Goal: Navigation & Orientation: Find specific page/section

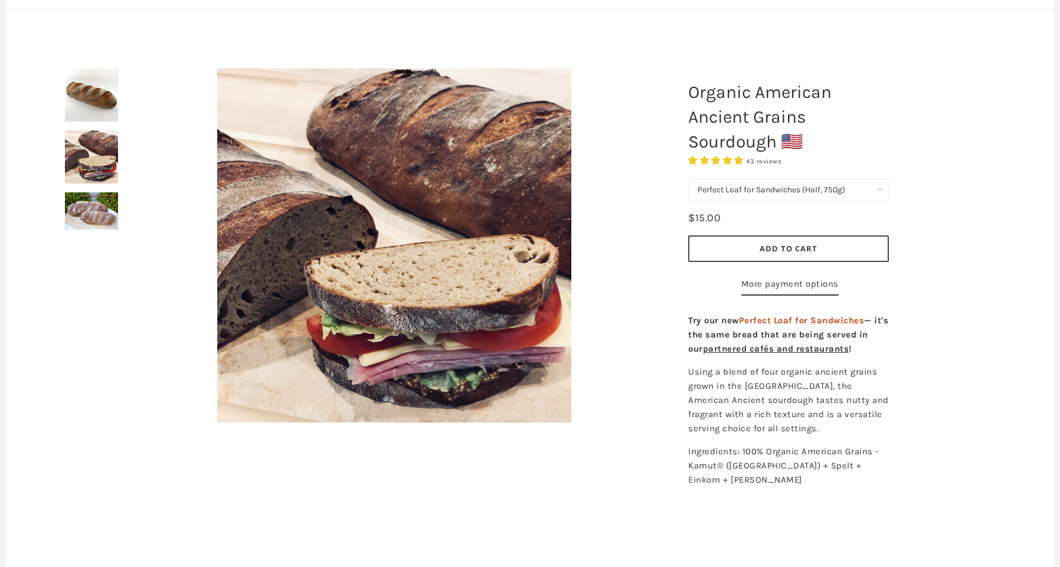
scroll to position [107, 0]
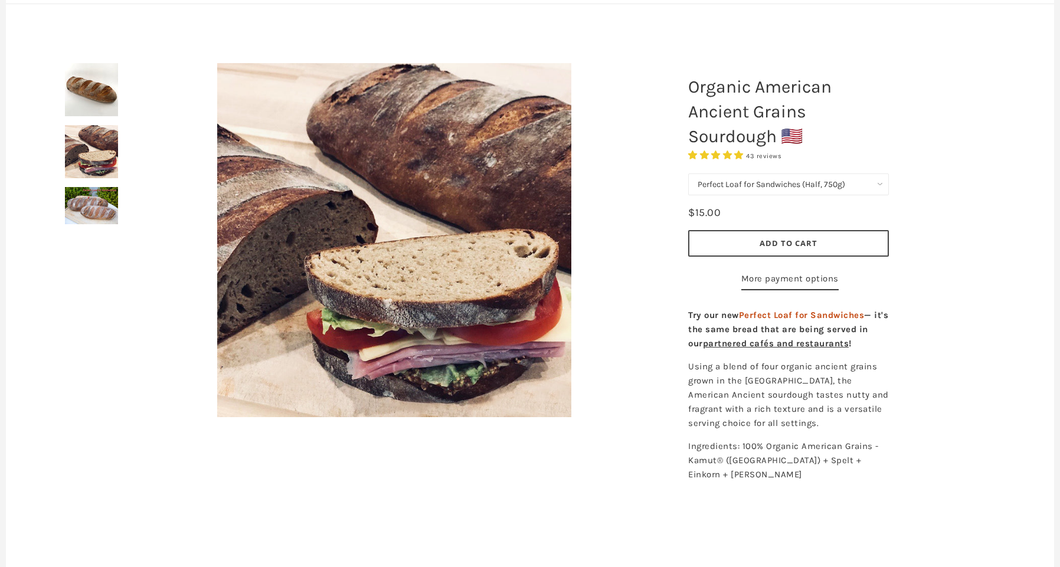
click at [882, 184] on select "750g Perfect Loaf for Sandwiches (Whole, 1500g) Perfect Loaf for Sandwiches (Ha…" at bounding box center [788, 184] width 201 height 22
select select "Perfect Loaf for Sandwiches (Whole, 1500g)"
click at [688, 173] on select "750g Perfect Loaf for Sandwiches (Whole, 1500g) Perfect Loaf for Sandwiches (Ha…" at bounding box center [788, 184] width 201 height 22
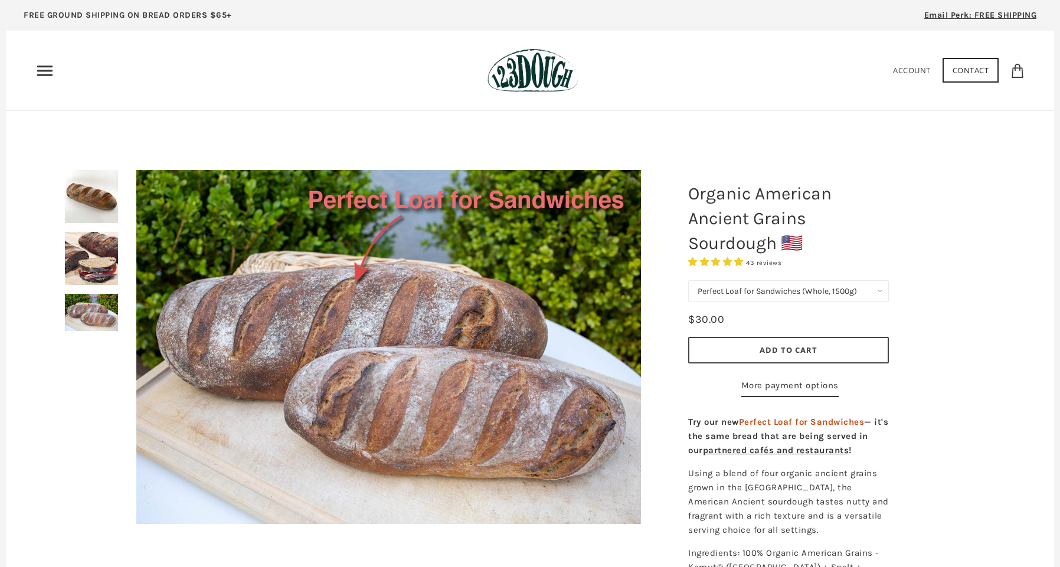
click at [962, 16] on span "Email Perk: FREE SHIPPING" at bounding box center [980, 15] width 113 height 10
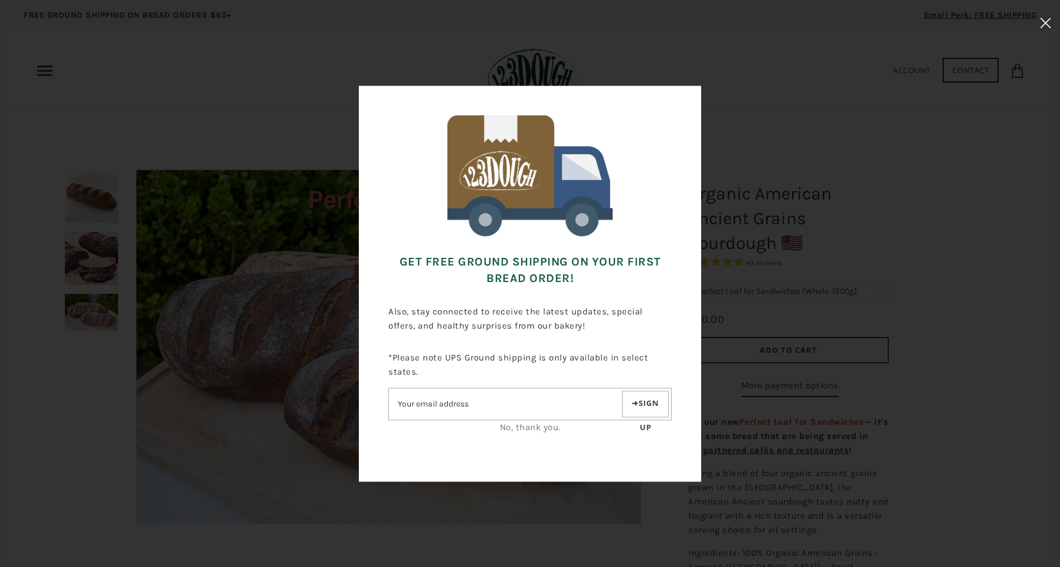
click at [1044, 24] on use at bounding box center [1045, 23] width 10 height 10
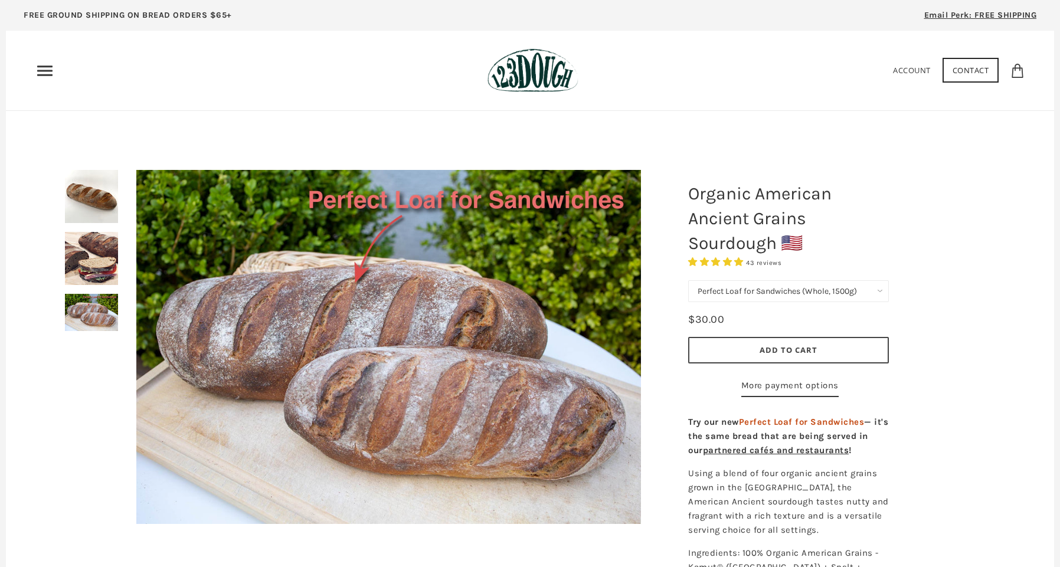
click at [45, 71] on use "Primary" at bounding box center [44, 70] width 15 height 10
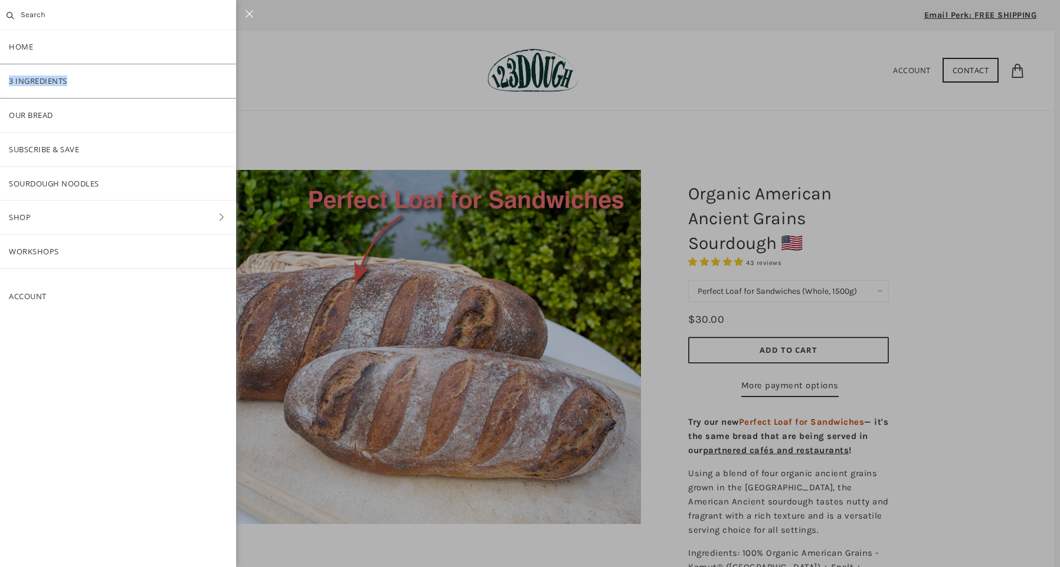
click at [24, 78] on link "3 Ingredients" at bounding box center [118, 81] width 236 height 34
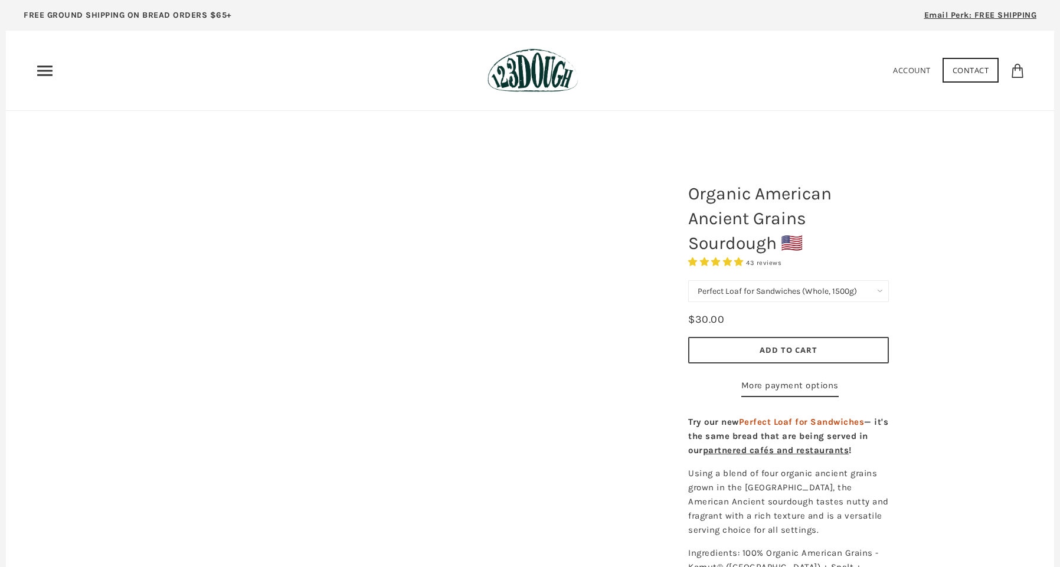
select select "Perfect Loaf for Sandwiches (Whole, 1500g)"
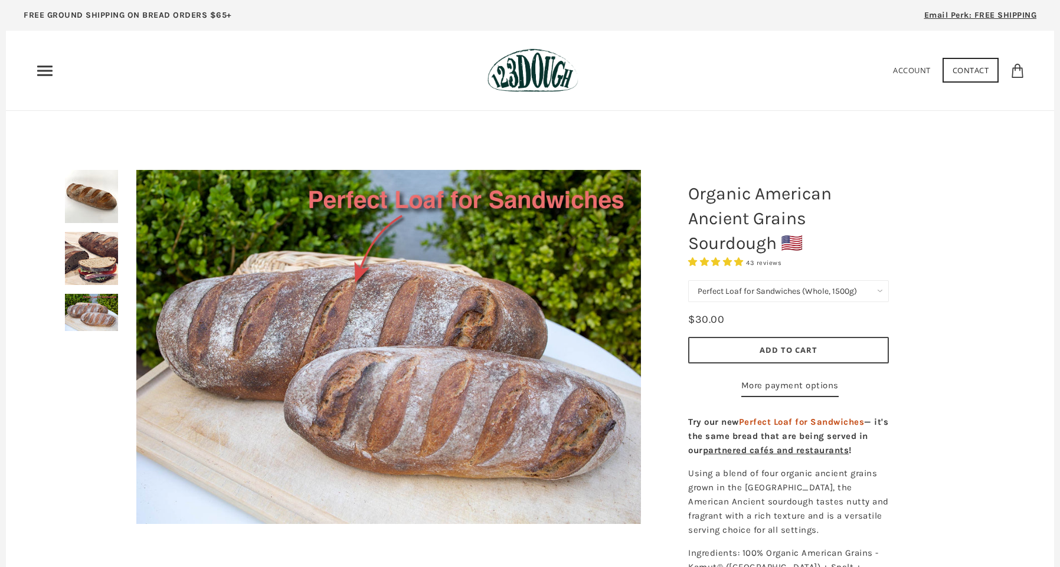
click at [40, 68] on icon "Primary" at bounding box center [44, 70] width 19 height 19
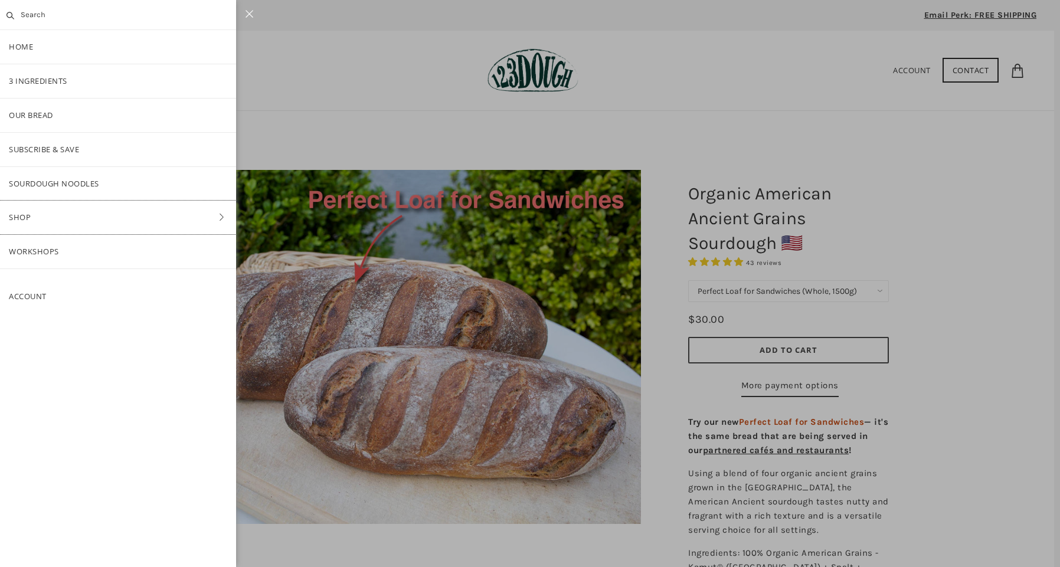
click at [25, 216] on link "Shop" at bounding box center [118, 218] width 236 height 34
click at [24, 115] on link "ALL" at bounding box center [118, 116] width 236 height 34
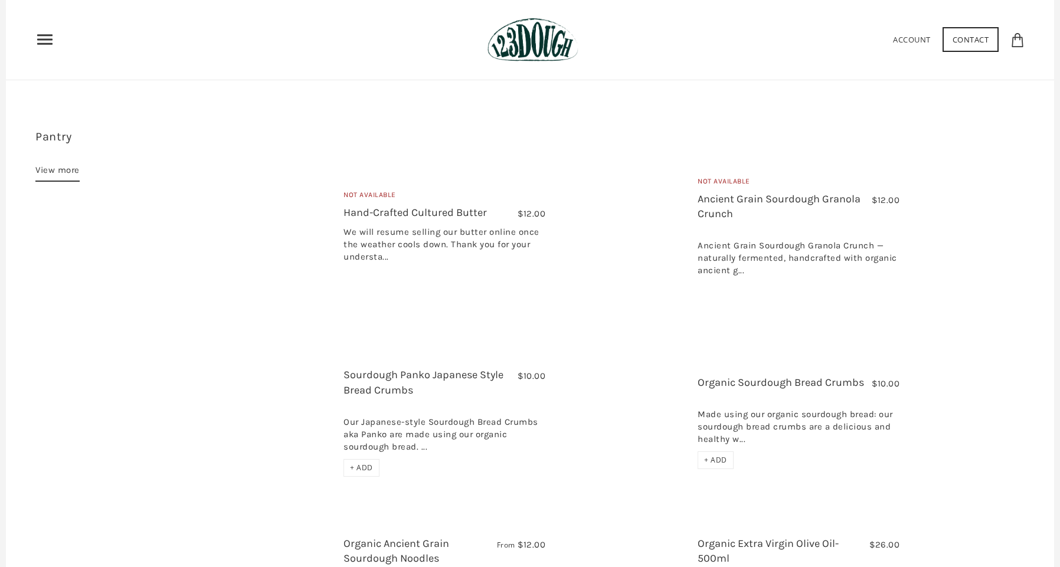
scroll to position [882, 0]
